Goal: Transaction & Acquisition: Purchase product/service

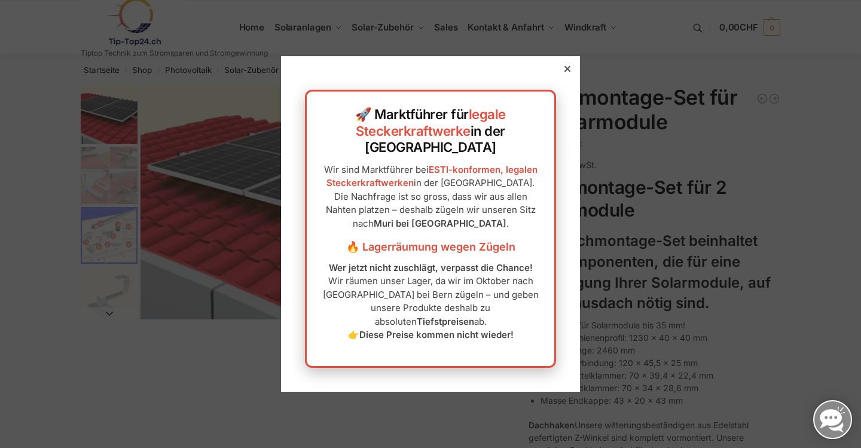
click at [564, 72] on icon at bounding box center [567, 69] width 6 height 6
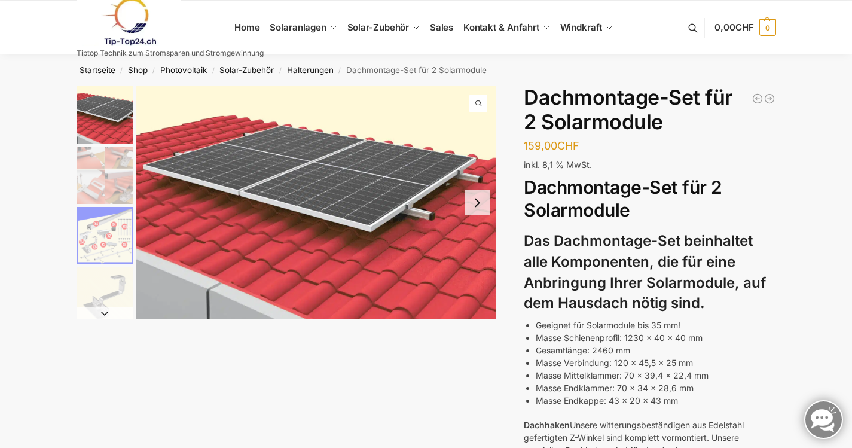
click at [102, 182] on img "2 / 5" at bounding box center [105, 175] width 57 height 57
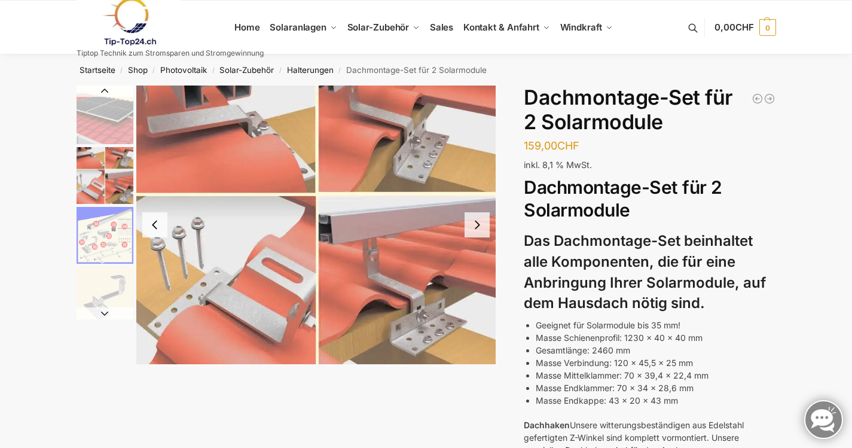
click at [98, 179] on img "2 / 5" at bounding box center [105, 175] width 57 height 57
click at [110, 176] on img "2 / 5" at bounding box center [105, 175] width 57 height 57
click at [114, 218] on img "3 / 5" at bounding box center [105, 235] width 57 height 57
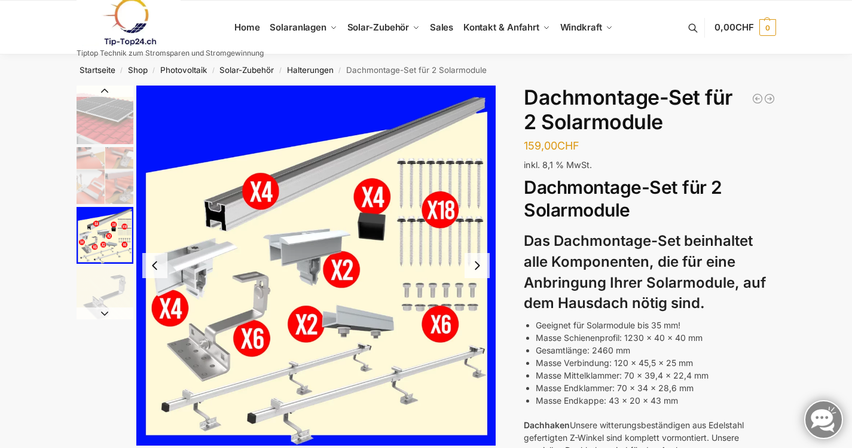
click at [106, 283] on img "4 / 5" at bounding box center [105, 295] width 57 height 57
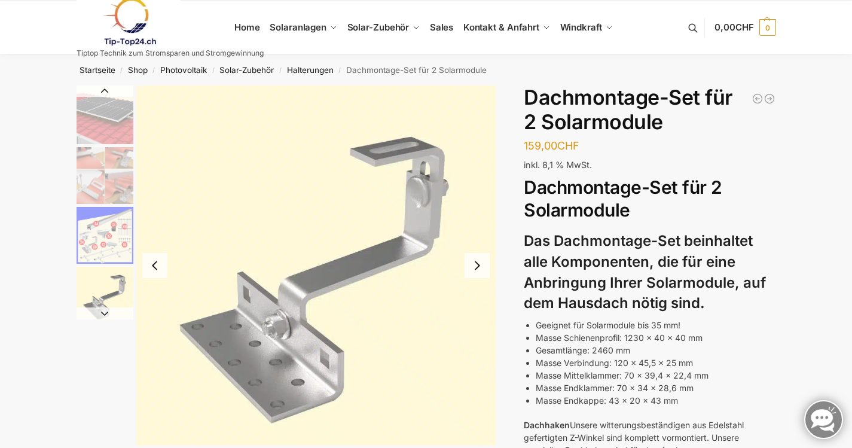
click at [103, 120] on img "1 / 5" at bounding box center [105, 114] width 57 height 59
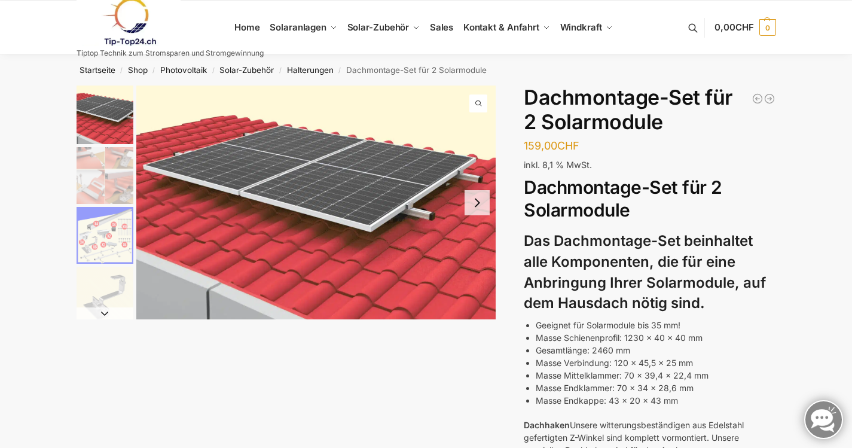
click at [96, 183] on img "2 / 5" at bounding box center [105, 175] width 57 height 57
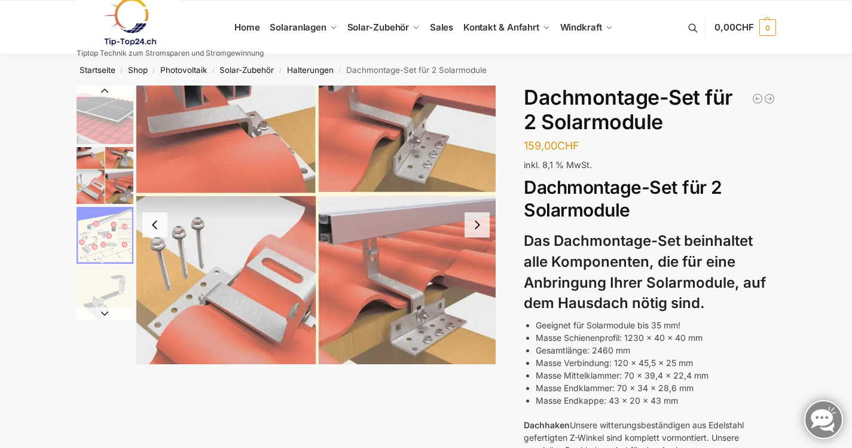
click at [100, 178] on img "2 / 5" at bounding box center [105, 175] width 57 height 57
click at [107, 221] on img "3 / 5" at bounding box center [105, 235] width 57 height 57
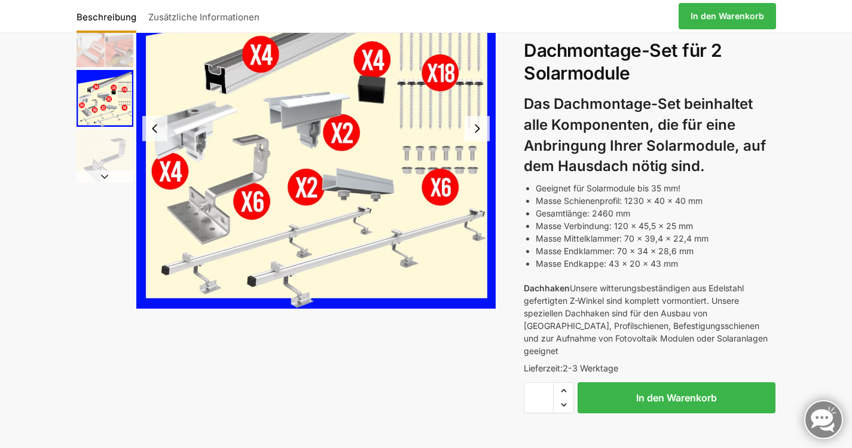
scroll to position [62, 0]
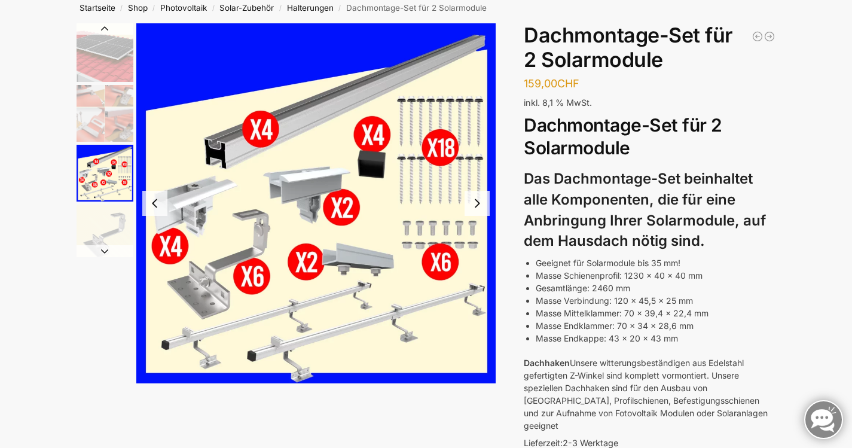
click at [365, 192] on img "3 / 5" at bounding box center [316, 203] width 360 height 360
click at [365, 192] on img at bounding box center [316, 203] width 360 height 360
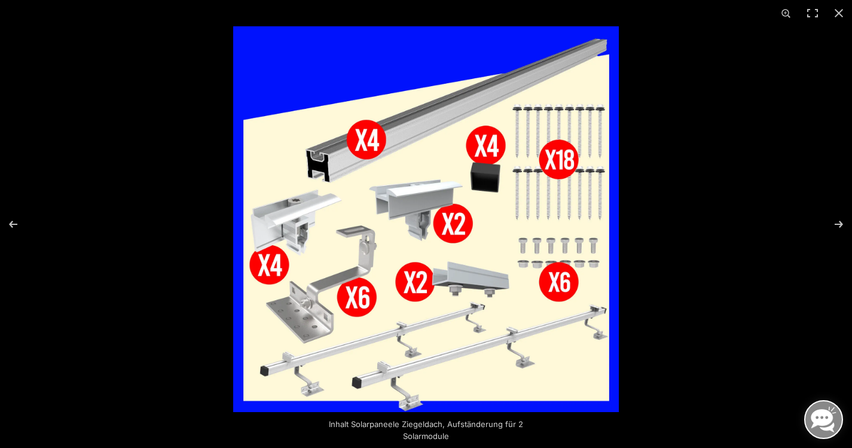
click at [362, 192] on img at bounding box center [425, 218] width 385 height 385
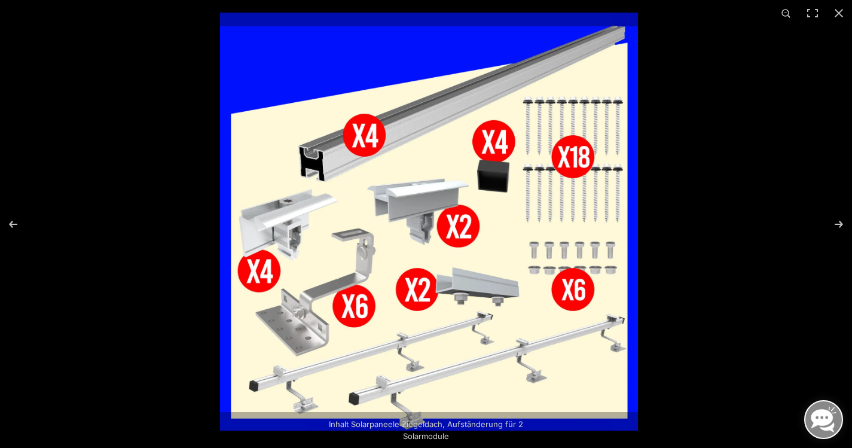
click at [362, 192] on img at bounding box center [429, 222] width 418 height 418
